Goal: Task Accomplishment & Management: Manage account settings

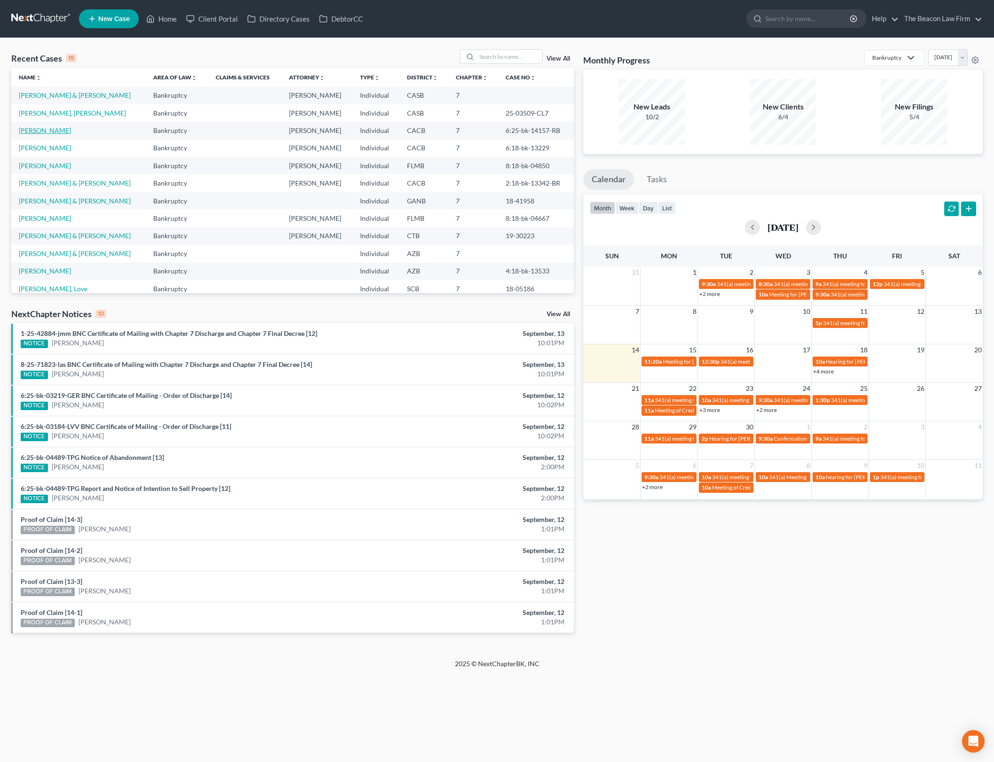
click at [46, 128] on link "[PERSON_NAME]" at bounding box center [45, 130] width 52 height 8
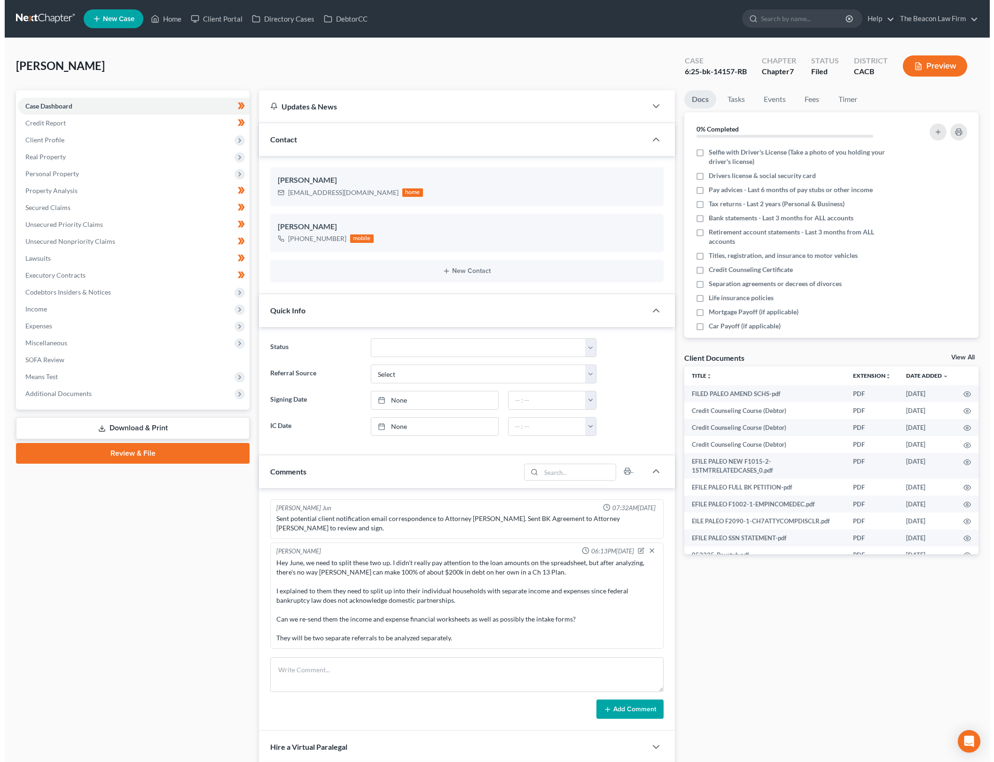
scroll to position [1200, 0]
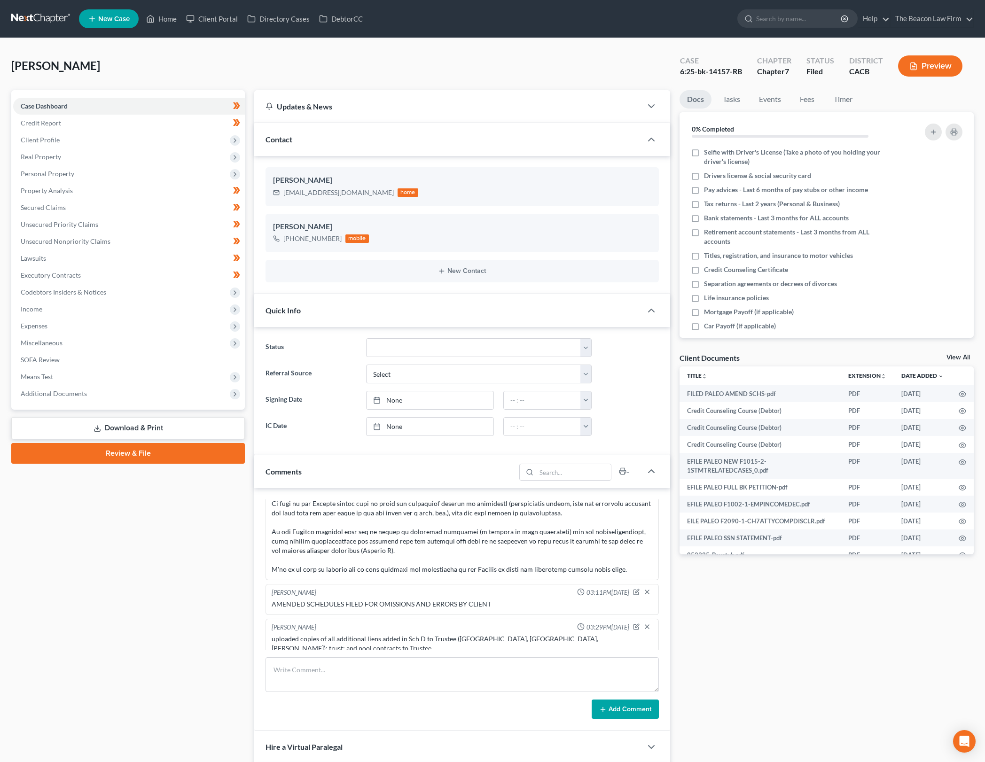
click at [961, 353] on div "Client Documents View All" at bounding box center [827, 360] width 294 height 14
click at [961, 357] on link "View All" at bounding box center [959, 357] width 24 height 7
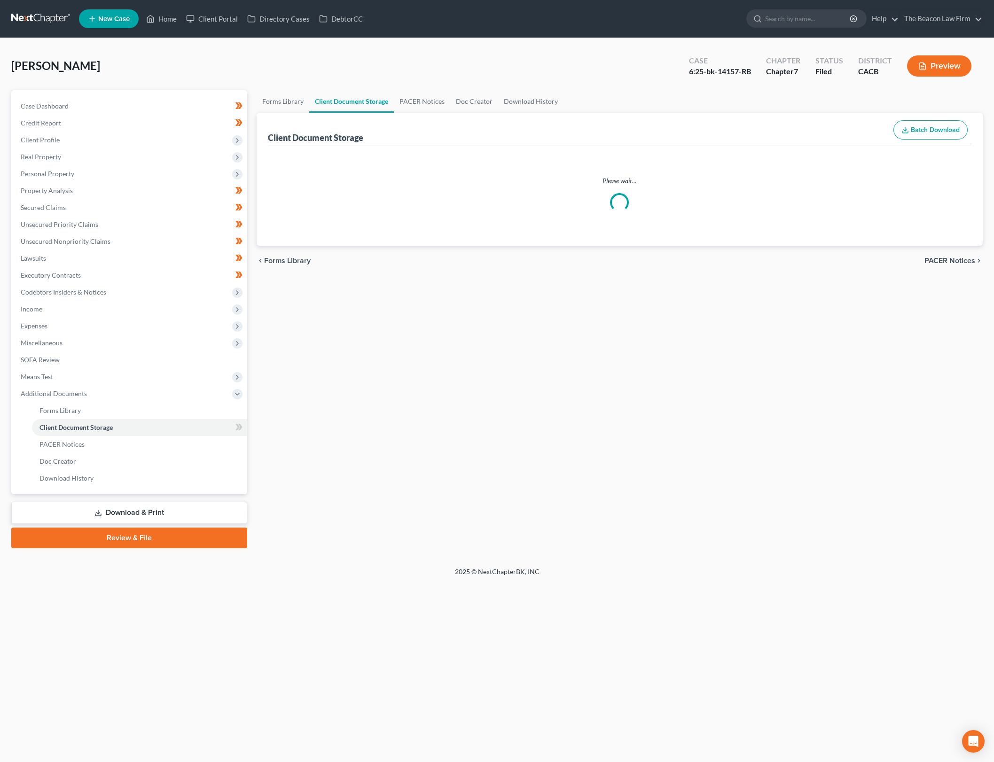
select select "7"
select select "30"
select select "65"
select select "10"
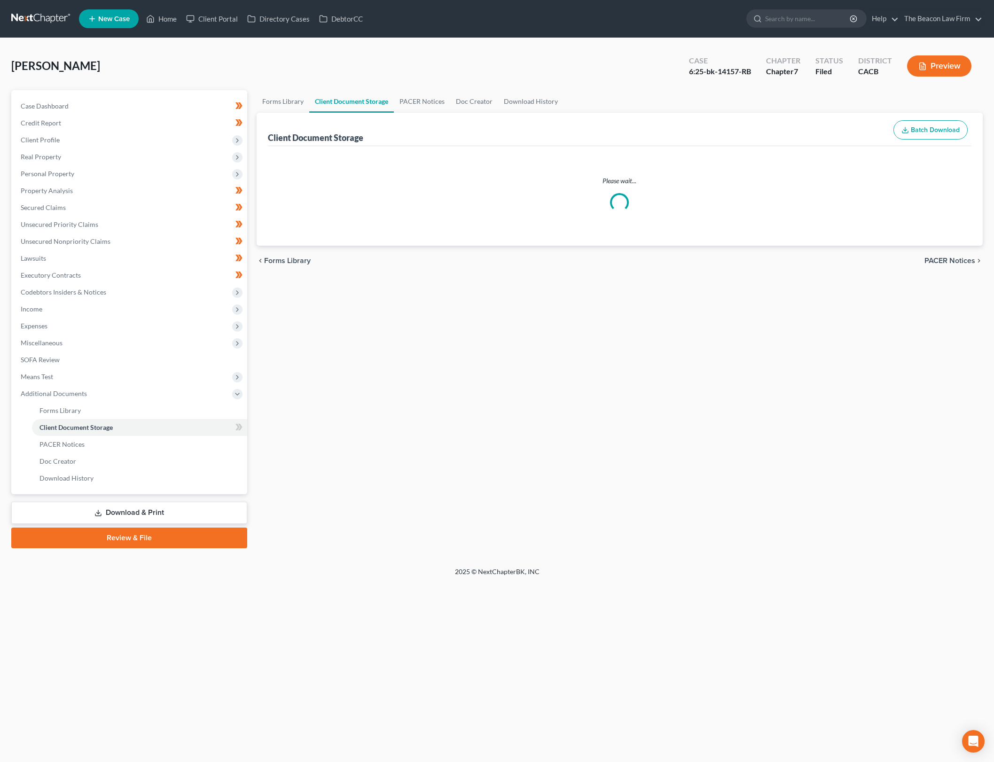
select select "10"
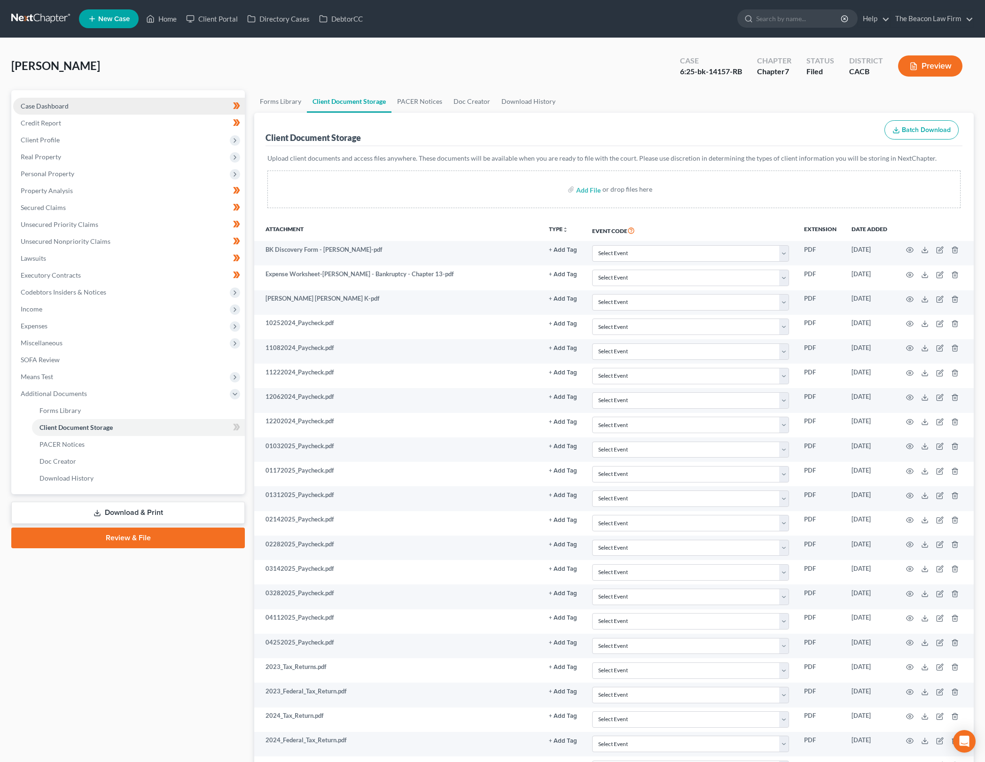
click at [188, 106] on link "Case Dashboard" at bounding box center [129, 106] width 232 height 17
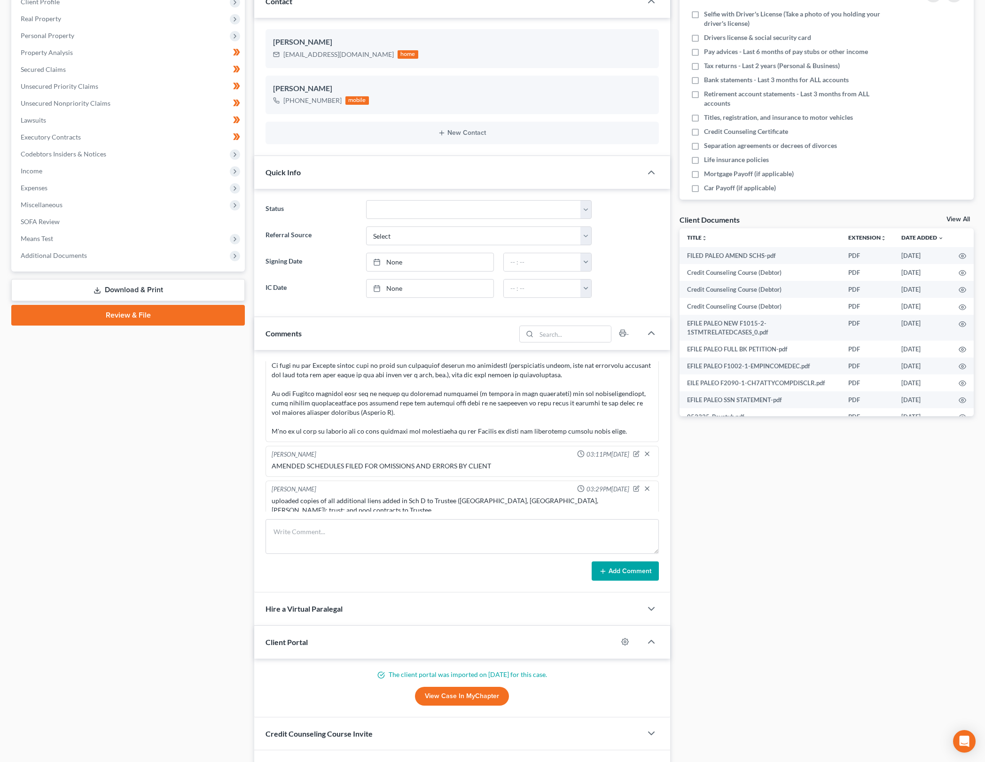
scroll to position [195, 0]
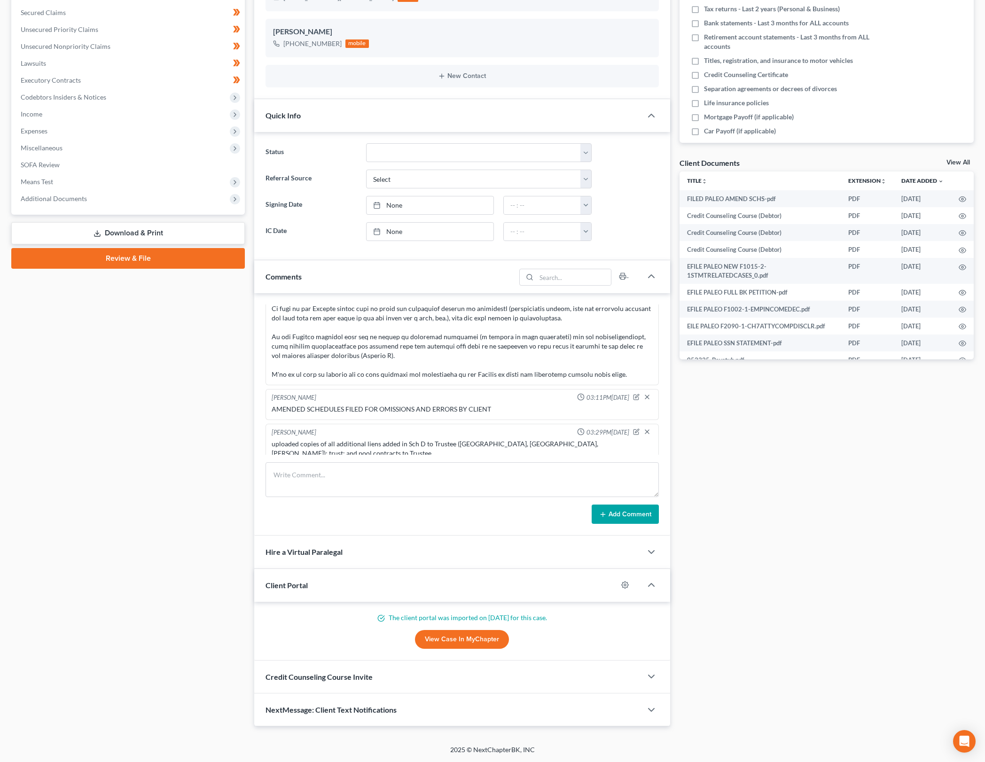
click at [481, 635] on link "View Case in MyChapter" at bounding box center [462, 639] width 94 height 19
